Goal: Navigation & Orientation: Understand site structure

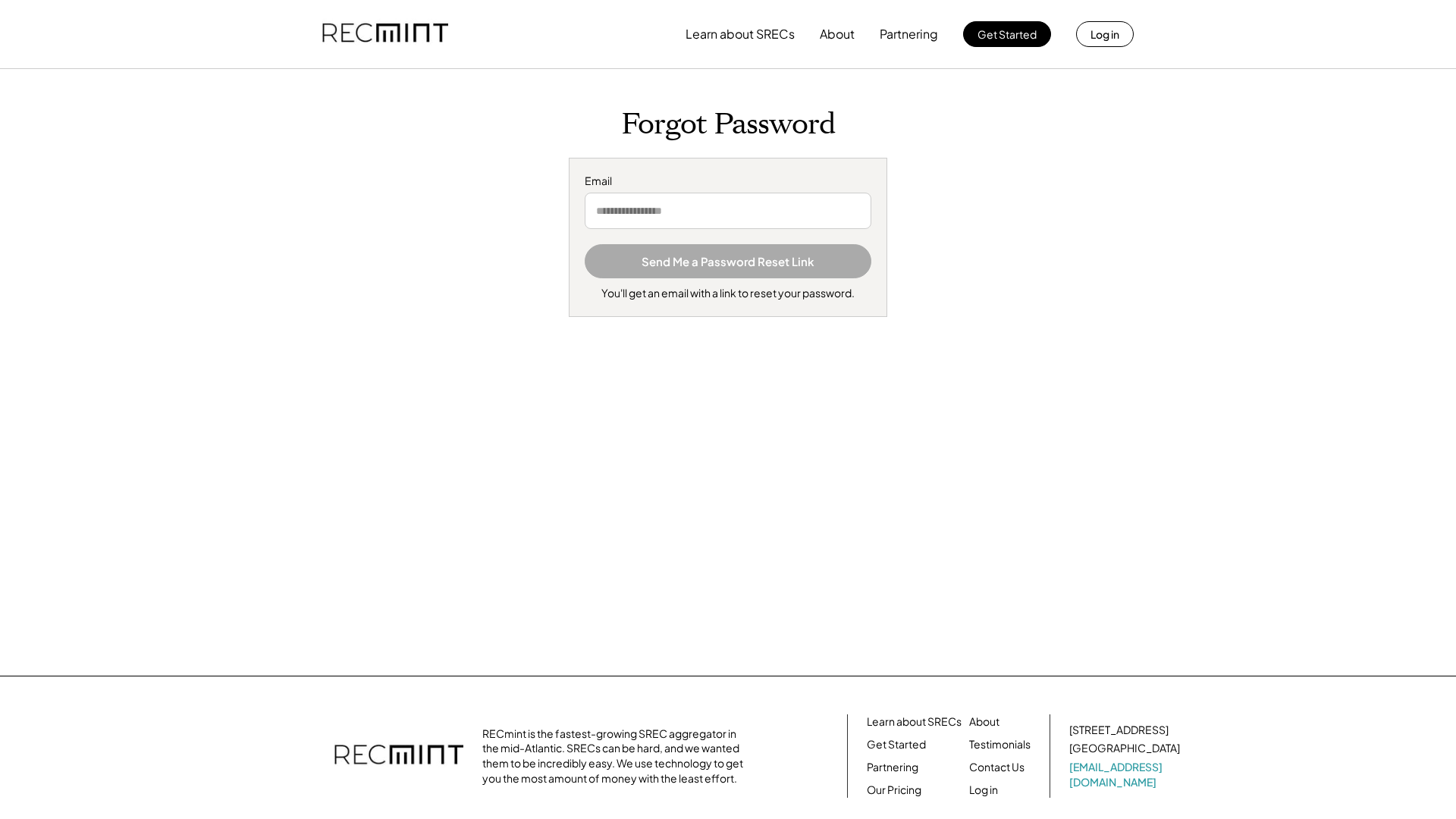
scroll to position [106, 0]
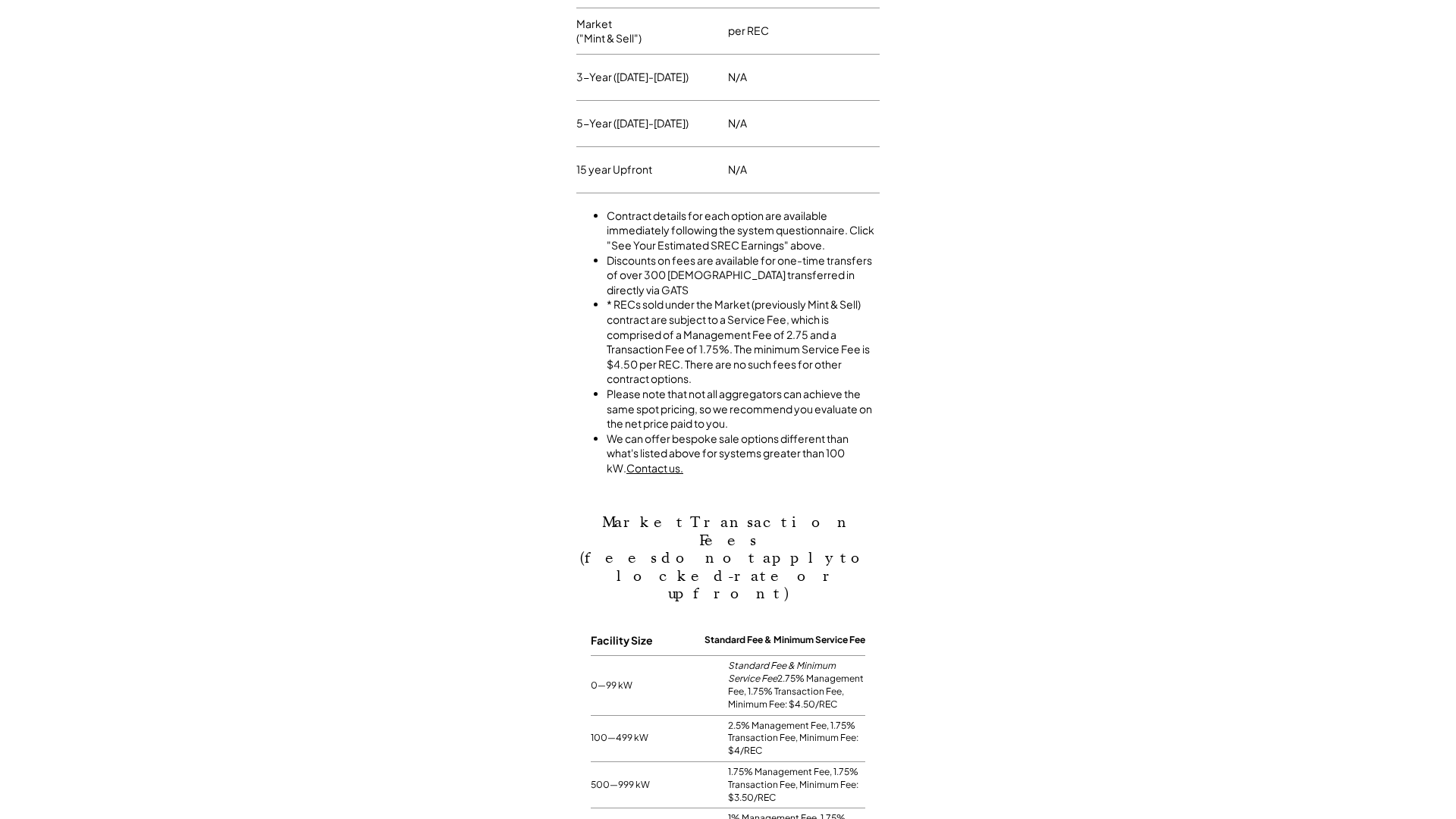
scroll to position [1171, 0]
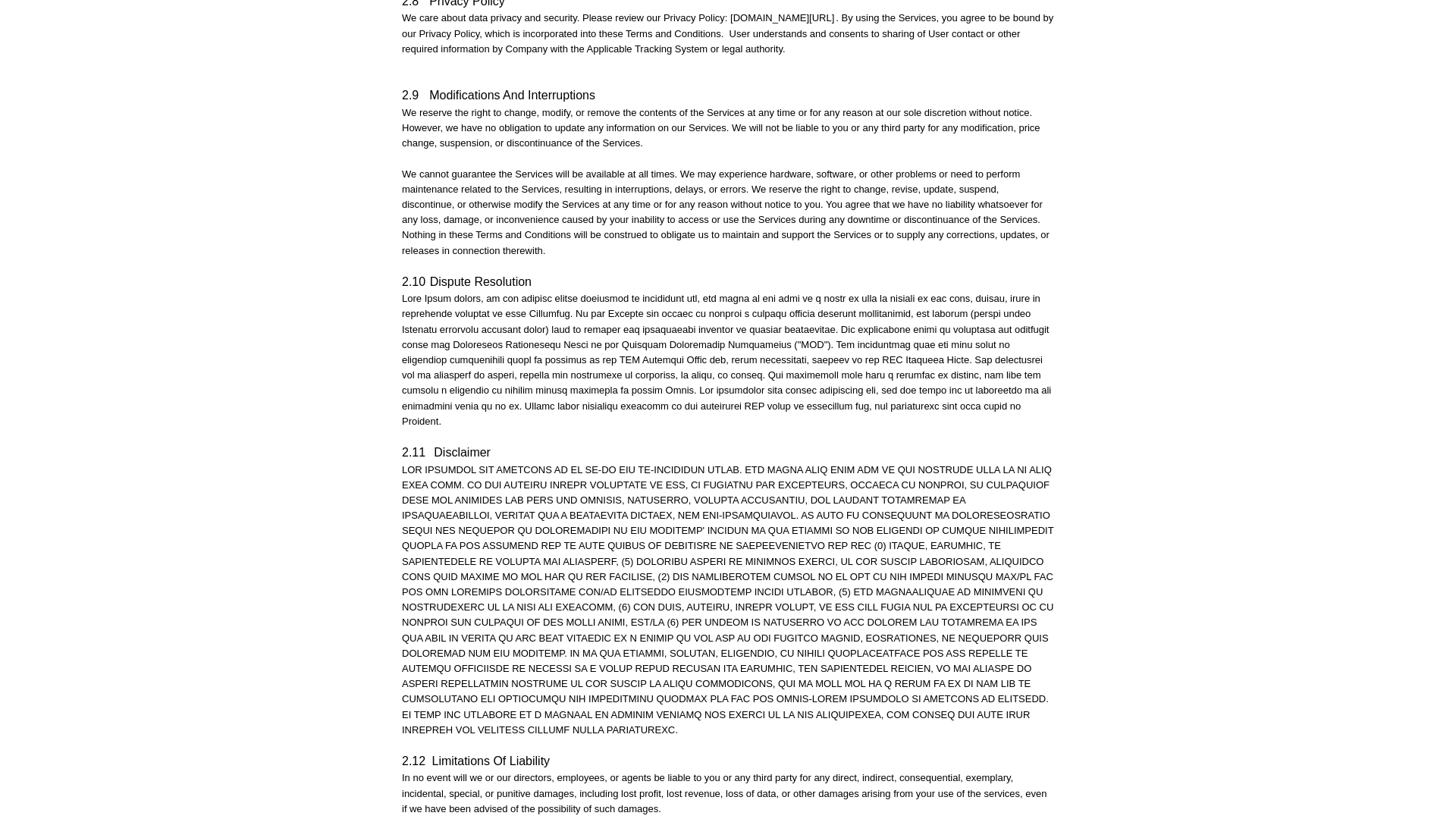
scroll to position [3148, 0]
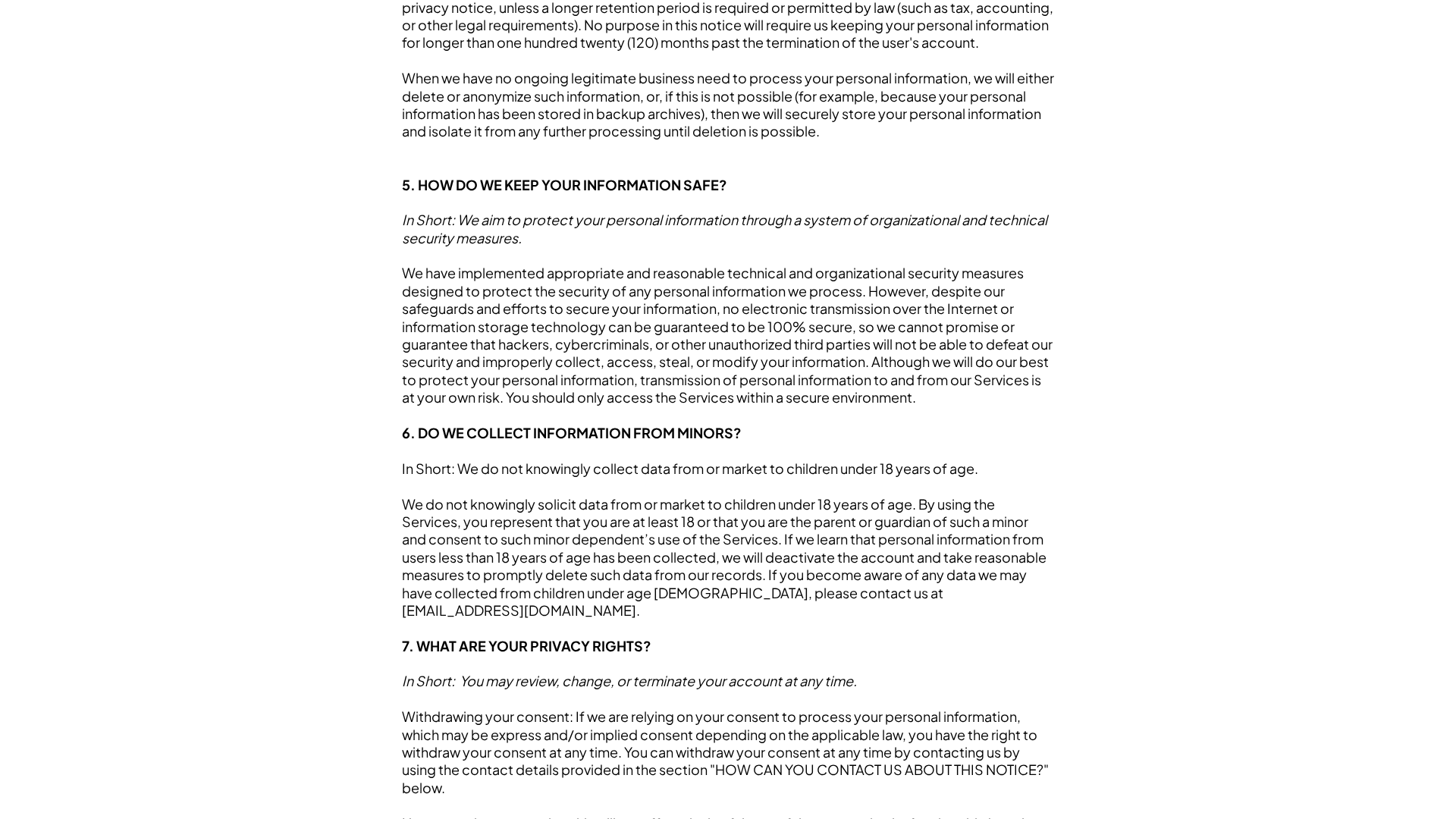
scroll to position [3148, 0]
